Goal: Task Accomplishment & Management: Manage account settings

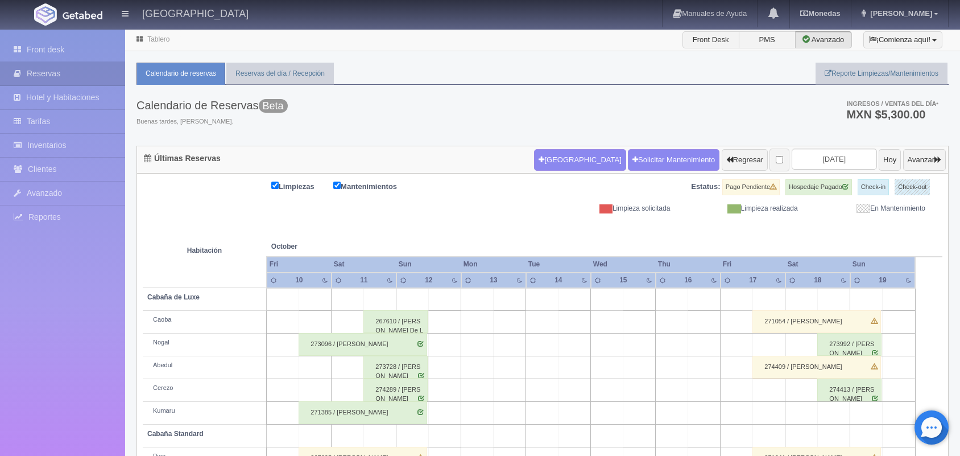
scroll to position [129, 0]
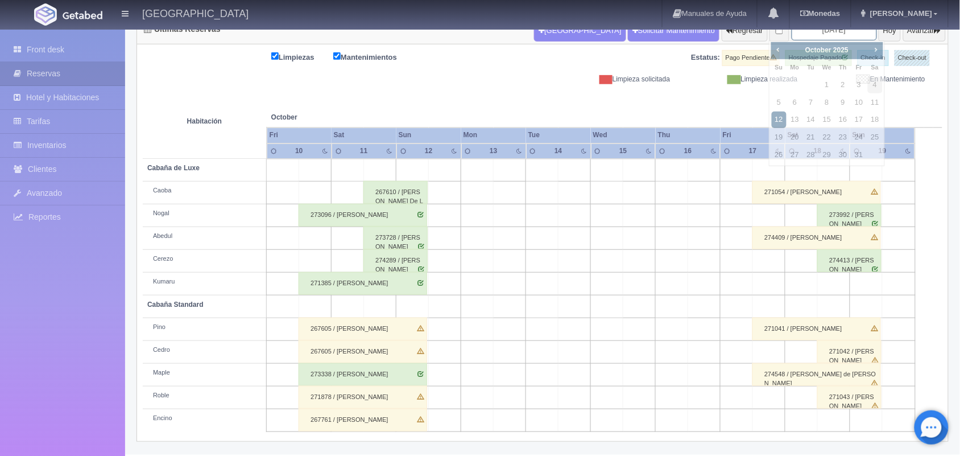
click at [827, 38] on input "2025-10-12" at bounding box center [834, 29] width 85 height 21
click at [877, 48] on span "Next" at bounding box center [876, 49] width 9 height 9
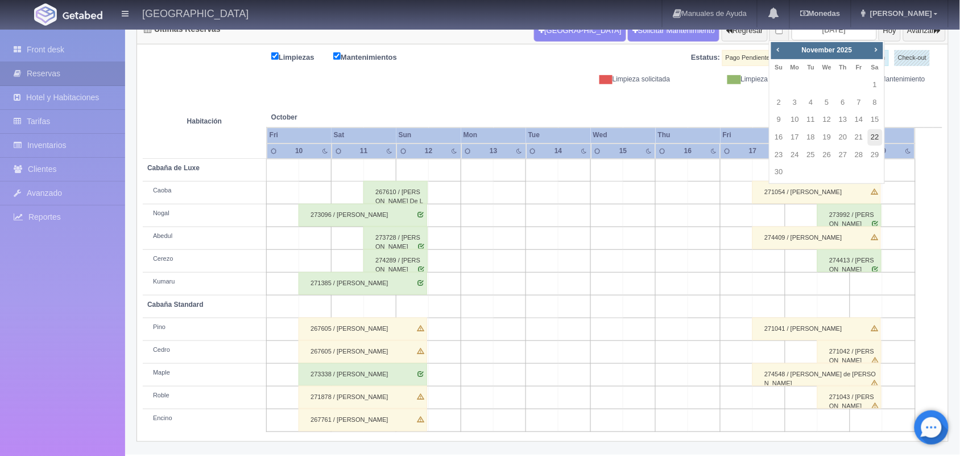
click at [868, 135] on link "22" at bounding box center [875, 137] width 15 height 16
type input "[DATE]"
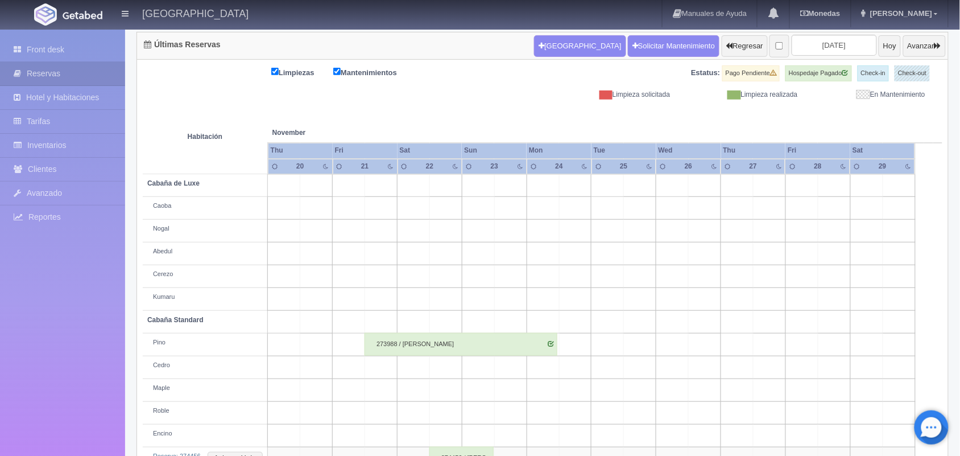
scroll to position [152, 0]
